Goal: Check status: Check status

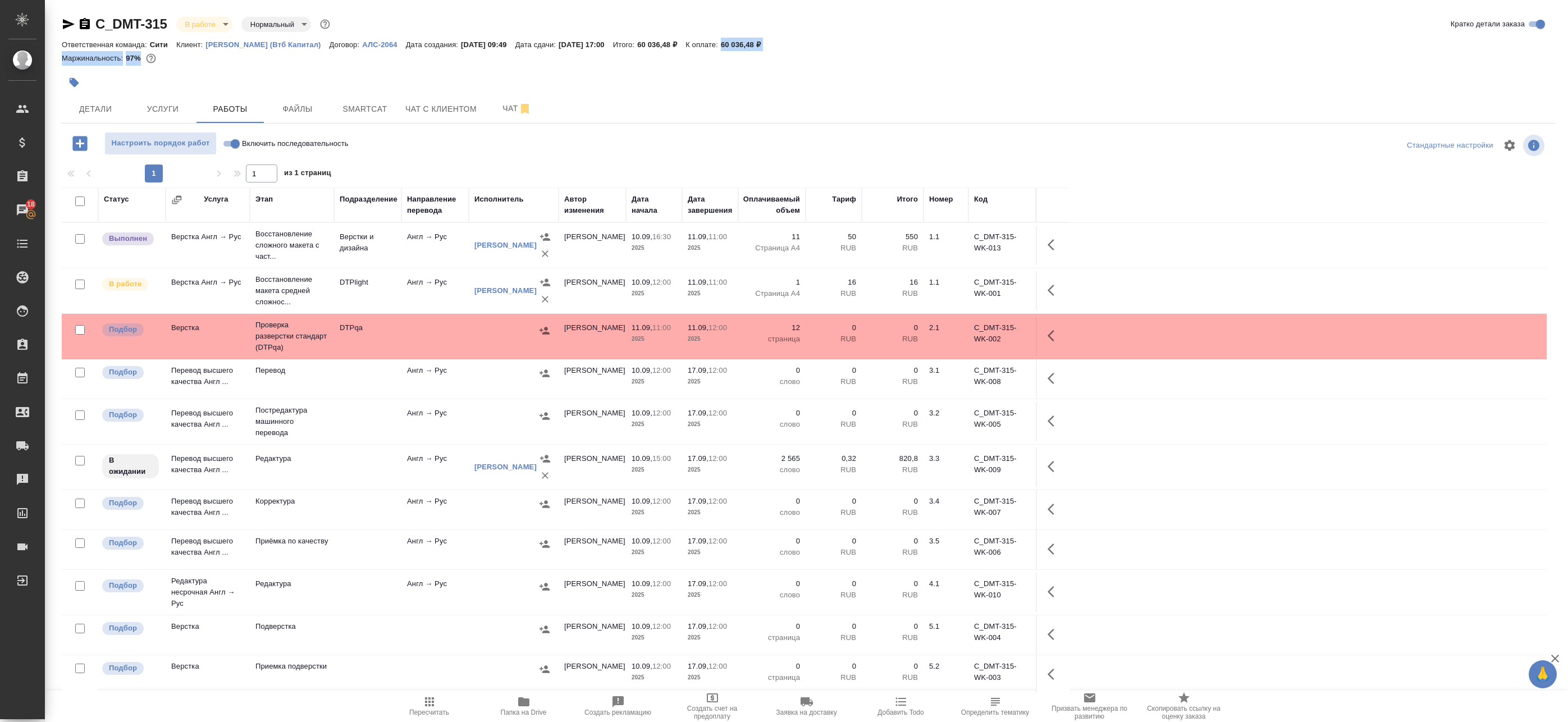
drag, startPoint x: 753, startPoint y: 41, endPoint x: 775, endPoint y: 52, distance: 24.6
click at [777, 52] on div "C_DMT-315 В работе inProgress Нормальный normal Кратко детали заказа Ответствен…" at bounding box center [808, 43] width 1494 height 55
click at [760, 58] on div "Маржинальность: 97%" at bounding box center [808, 58] width 1494 height 15
drag, startPoint x: 747, startPoint y: 40, endPoint x: 803, endPoint y: 51, distance: 57.1
click at [803, 51] on div "C_DMT-315 В работе inProgress Нормальный normal Кратко детали заказа Ответствен…" at bounding box center [808, 43] width 1494 height 55
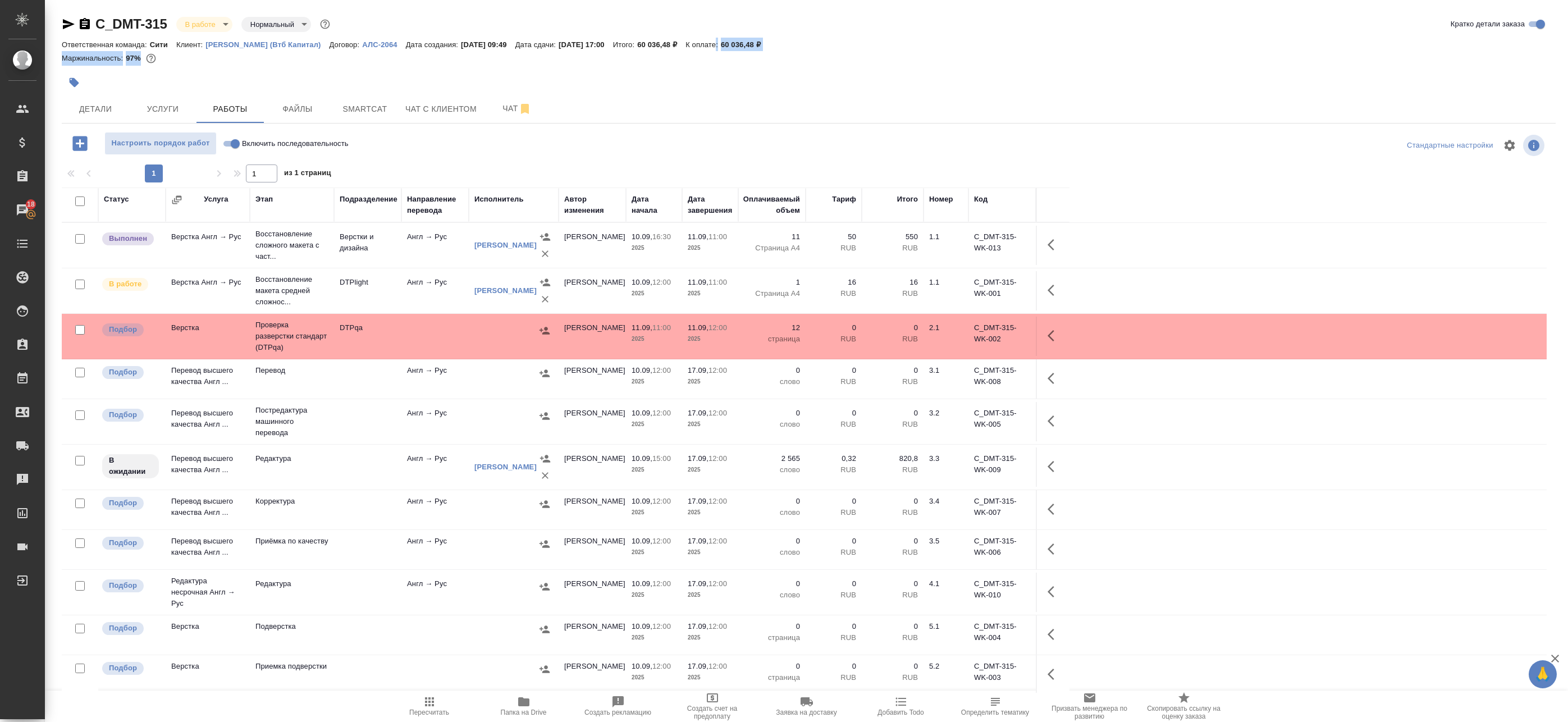
click at [163, 94] on div "C_DMT-315 В работе inProgress Нормальный normal Кратко детали заказа Ответствен…" at bounding box center [808, 360] width 1507 height 721
click at [163, 95] on button "Услуги" at bounding box center [163, 109] width 68 height 28
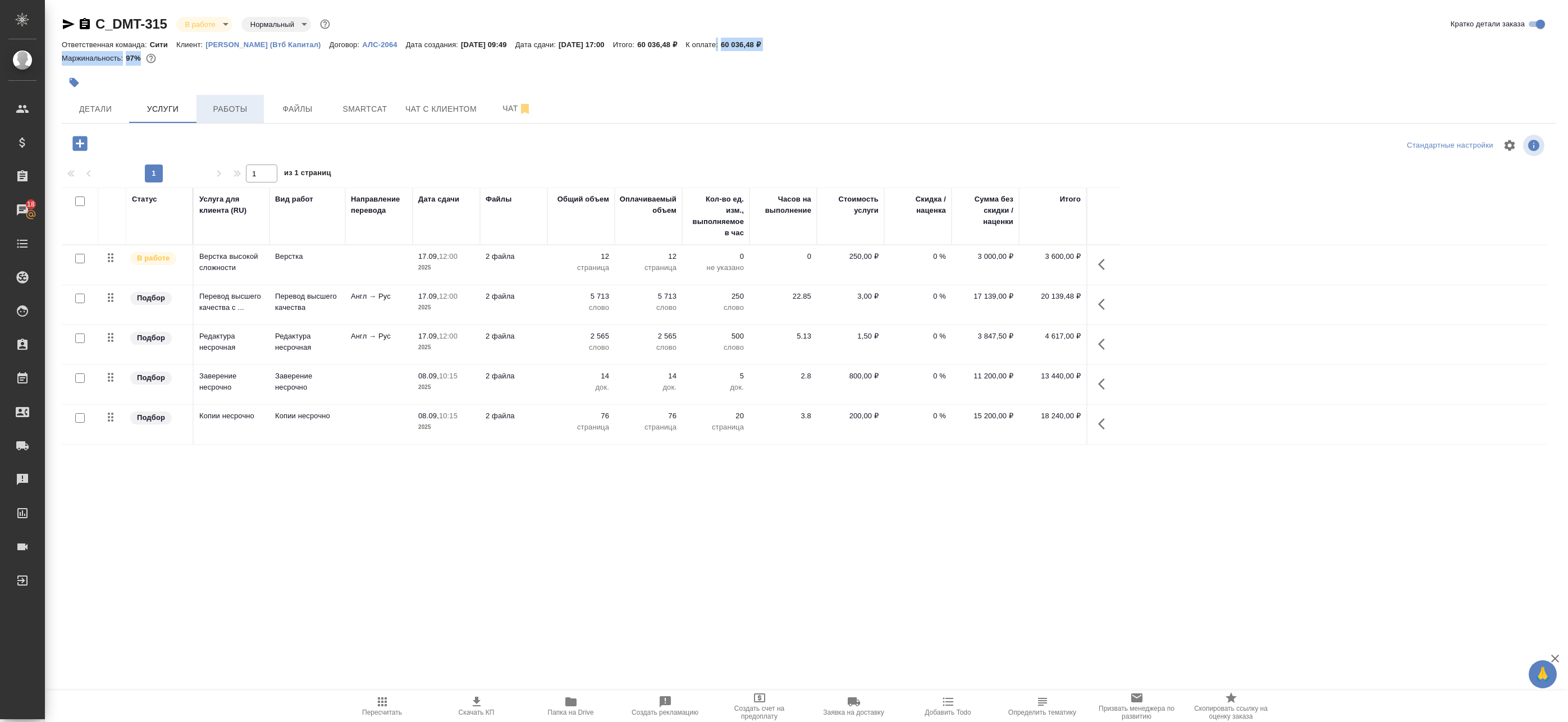
click at [223, 119] on button "Работы" at bounding box center [230, 109] width 68 height 28
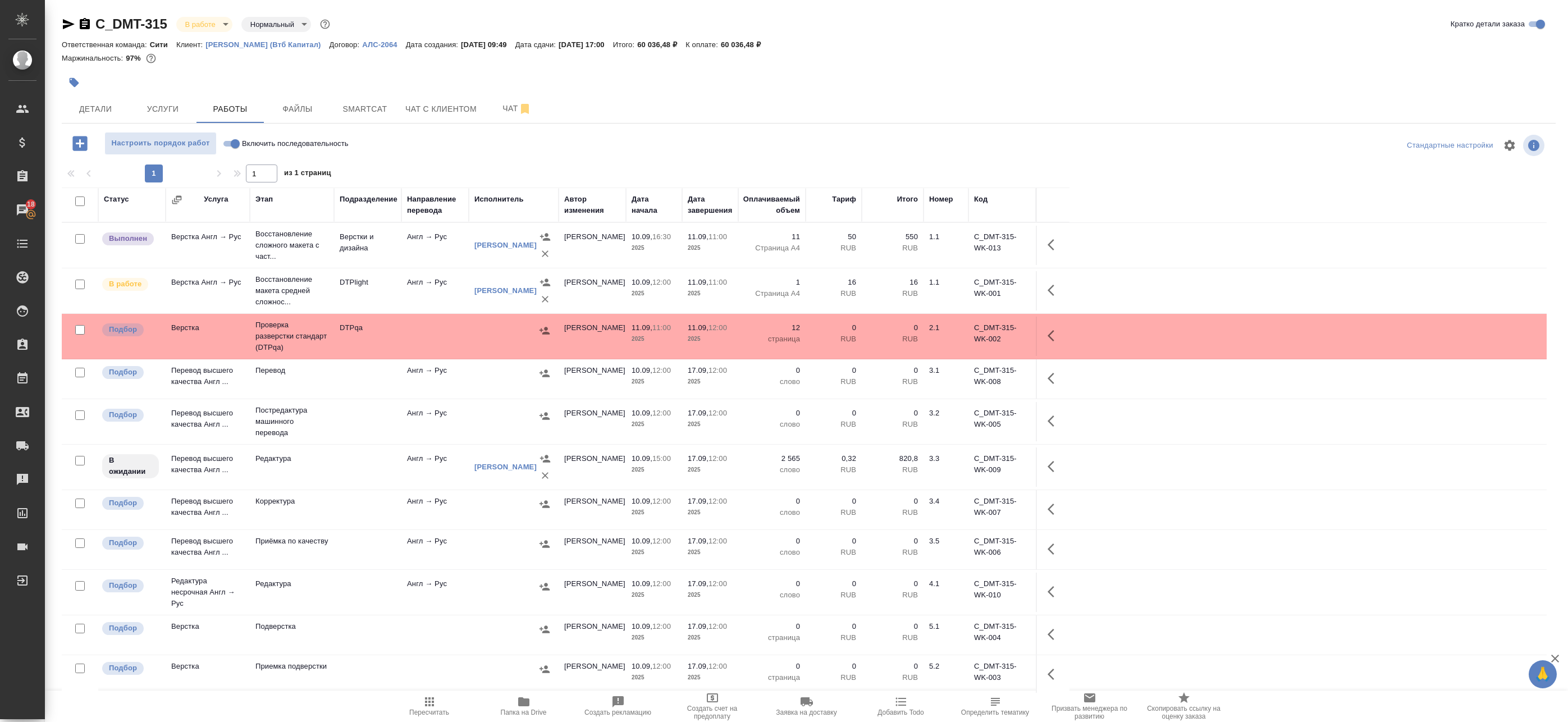
click at [479, 76] on div at bounding box center [559, 82] width 996 height 25
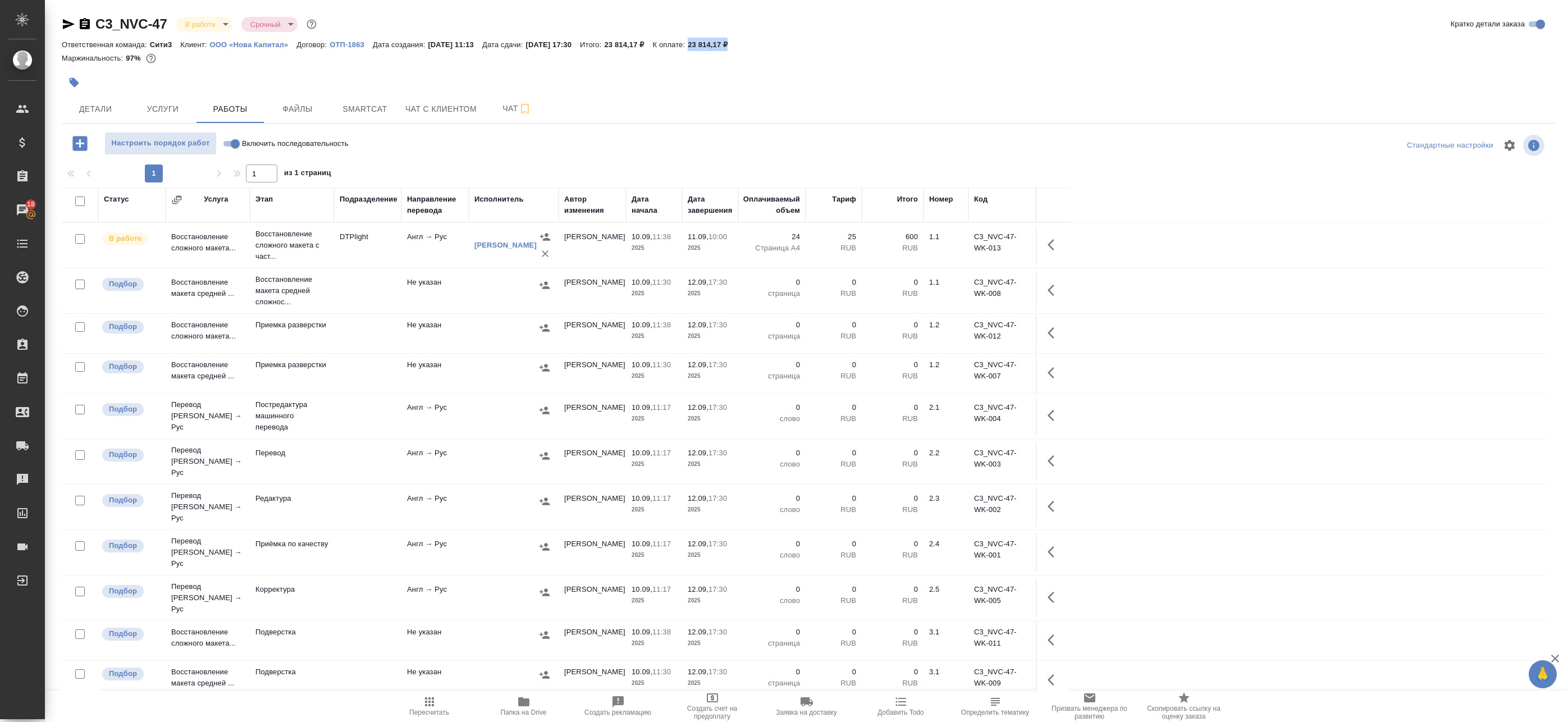
drag, startPoint x: 716, startPoint y: 41, endPoint x: 744, endPoint y: 49, distance: 29.1
click at [746, 49] on div "Ответственная команда: Сити3 Клиент: ООО «Нова Капитал» Договор: ОТП-1863 Дата …" at bounding box center [808, 44] width 1494 height 13
